Goal: Obtain resource: Obtain resource

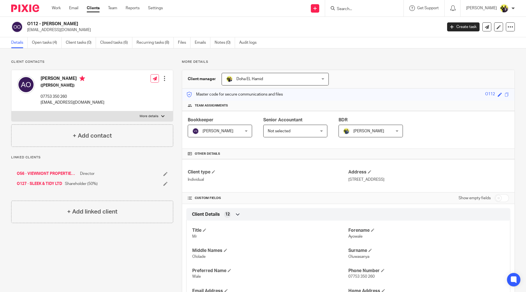
click at [95, 8] on link "Clients" at bounding box center [93, 8] width 13 height 6
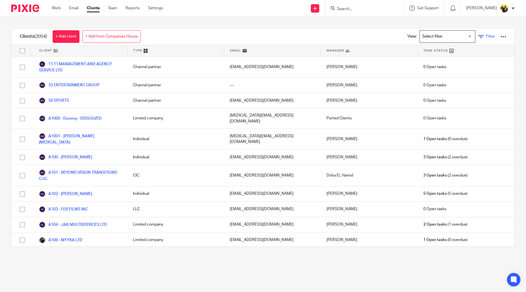
click at [486, 35] on span "Filter" at bounding box center [490, 36] width 9 height 4
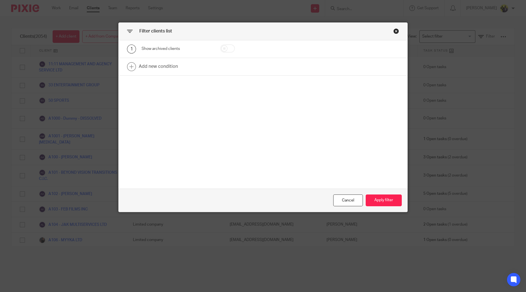
click at [394, 30] on div "Close this dialog window" at bounding box center [397, 31] width 6 height 6
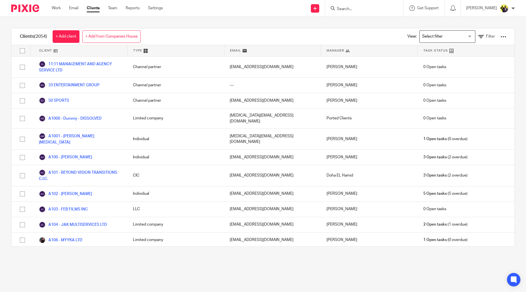
click at [501, 35] on div at bounding box center [504, 37] width 6 height 6
click at [454, 50] on link "Import data from a CSV file" at bounding box center [456, 49] width 78 height 8
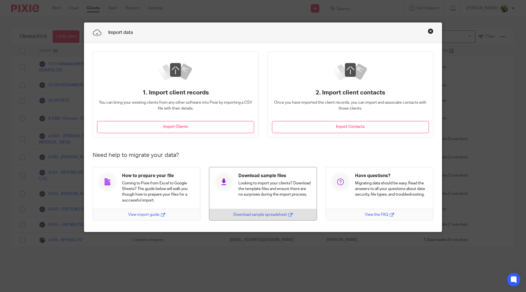
click at [269, 213] on link "Download sample spreadsheet" at bounding box center [262, 215] width 59 height 6
click at [261, 214] on link "Download sample spreadsheet" at bounding box center [262, 215] width 59 height 6
